Goal: Information Seeking & Learning: Find specific page/section

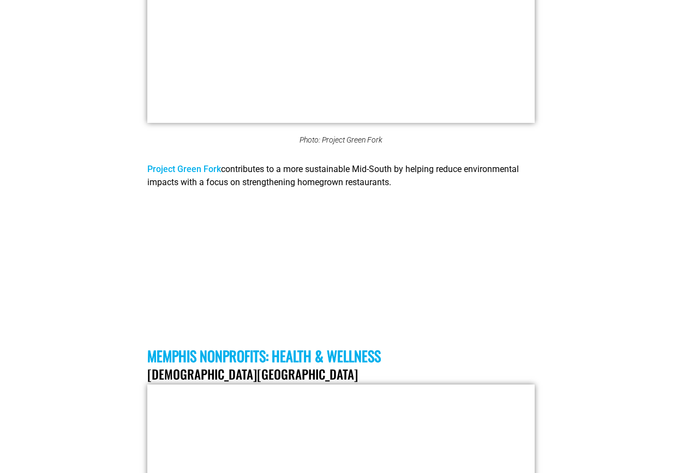
scroll to position [4684, 0]
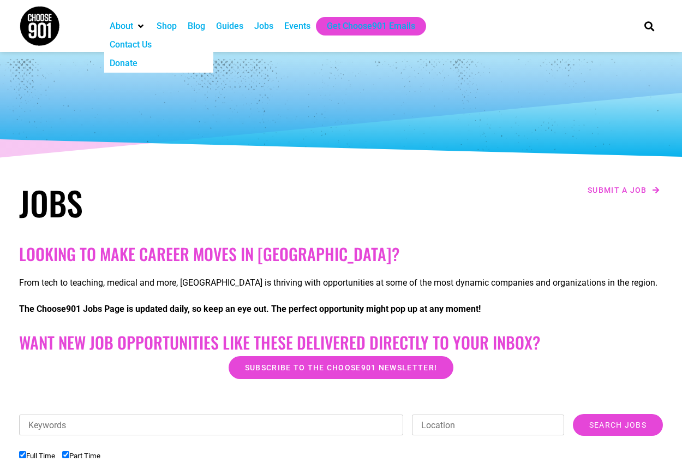
click at [124, 23] on div "About" at bounding box center [121, 26] width 23 height 13
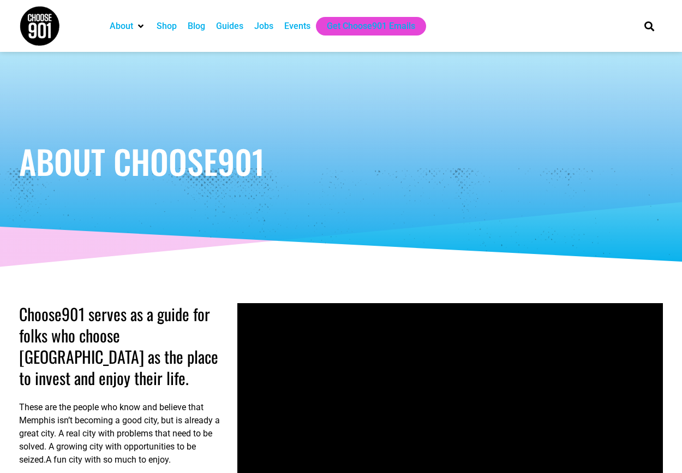
click at [270, 28] on div "Jobs" at bounding box center [263, 26] width 19 height 13
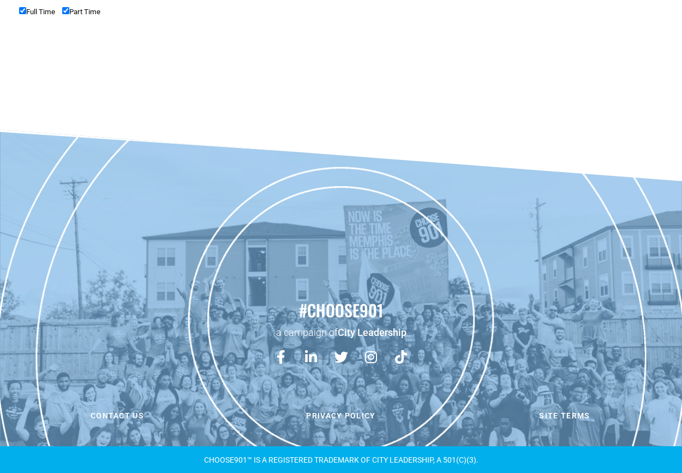
scroll to position [175, 0]
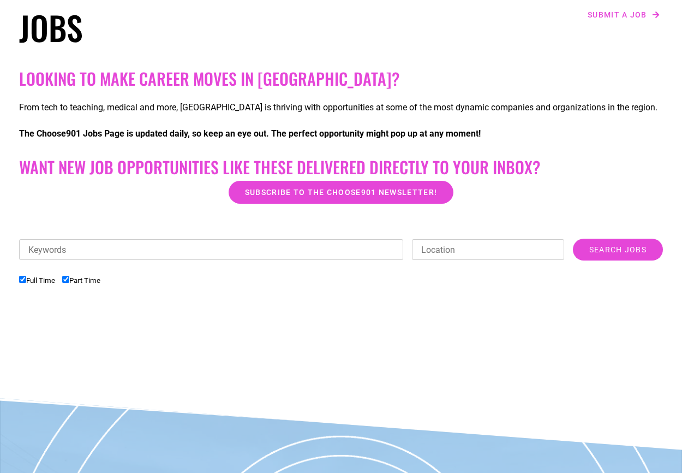
click at [229, 244] on input "Keywords" at bounding box center [211, 249] width 384 height 21
type input "choose901"
click at [573, 239] on input "Search Jobs" at bounding box center [618, 250] width 90 height 22
click at [594, 254] on input "Search Jobs" at bounding box center [618, 250] width 90 height 22
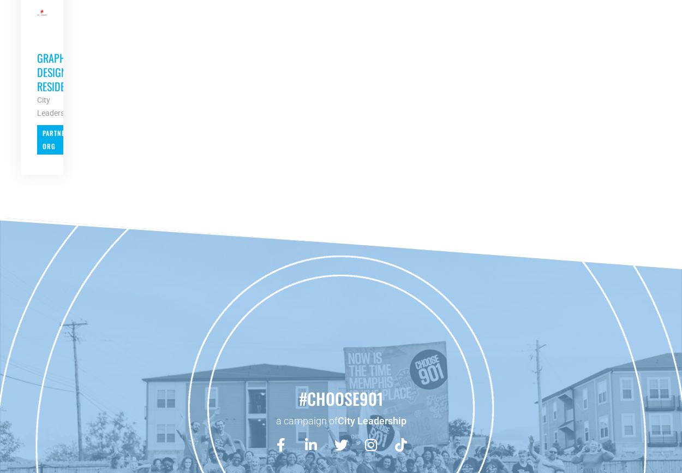
scroll to position [240, 0]
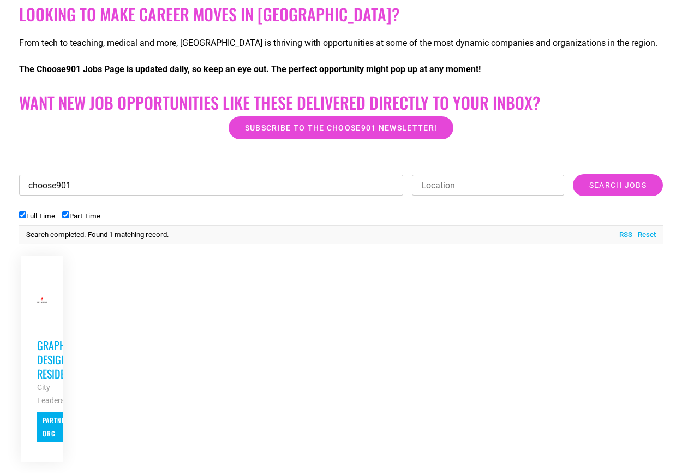
click at [158, 184] on input "choose901" at bounding box center [211, 185] width 384 height 21
click at [157, 184] on input "choose901" at bounding box center [211, 185] width 384 height 21
type input "q"
type input "writing"
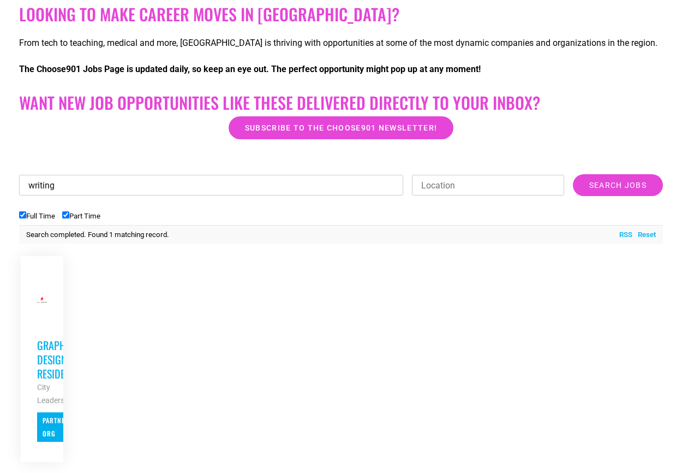
click at [573, 174] on input "Search Jobs" at bounding box center [618, 185] width 90 height 22
